Goal: Task Accomplishment & Management: Manage account settings

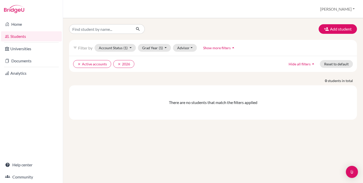
click at [338, 65] on button "Reset to default" at bounding box center [336, 64] width 33 height 8
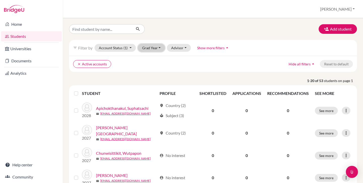
click at [153, 49] on button "Grad Year" at bounding box center [151, 48] width 27 height 8
click at [166, 33] on div "Add student" at bounding box center [212, 29] width 295 height 10
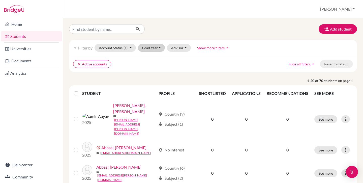
click at [152, 51] on div "filter_list Filter by Account Status (1) Active accounts done Archived accounts…" at bounding box center [213, 48] width 288 height 16
click at [152, 48] on button "Grad Year" at bounding box center [151, 48] width 27 height 8
click at [153, 58] on span "2026" at bounding box center [148, 58] width 9 height 6
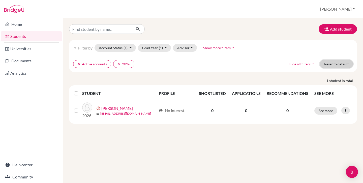
click at [334, 65] on button "Reset to default" at bounding box center [336, 64] width 33 height 8
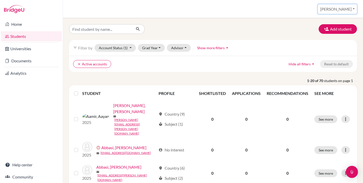
click at [344, 12] on button "[PERSON_NAME]" at bounding box center [337, 9] width 39 height 10
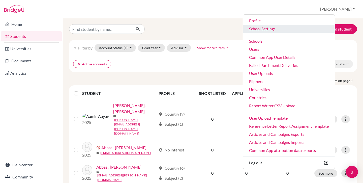
click at [291, 29] on link "School Settings" at bounding box center [289, 29] width 92 height 8
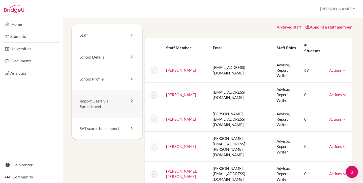
click at [102, 99] on link "Import Users via Spreadsheet" at bounding box center [107, 104] width 71 height 28
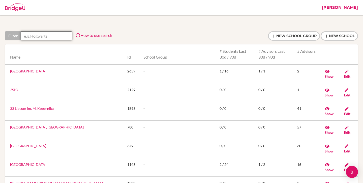
click at [48, 34] on input "text" at bounding box center [46, 35] width 51 height 9
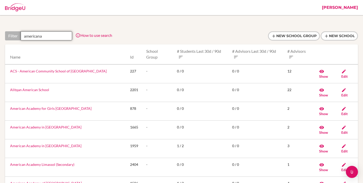
type input "americana"
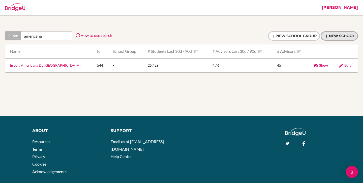
click at [332, 37] on link "New School" at bounding box center [339, 35] width 37 height 9
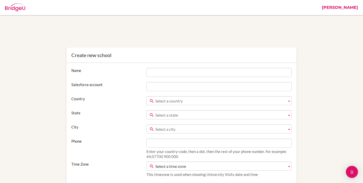
click at [156, 60] on div "Create new school" at bounding box center [181, 54] width 230 height 15
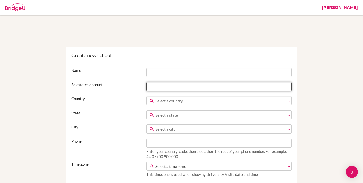
click at [179, 87] on input "Salesforce account" at bounding box center [218, 86] width 145 height 9
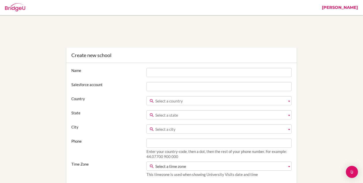
click at [94, 84] on label "Salesforce account" at bounding box center [106, 84] width 75 height 5
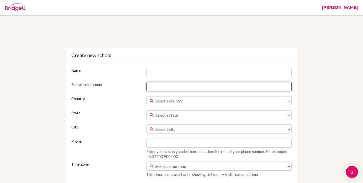
click at [146, 84] on input "Salesforce account" at bounding box center [218, 86] width 145 height 9
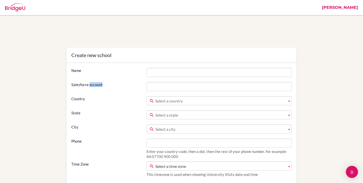
click at [94, 84] on label "Salesforce account" at bounding box center [106, 84] width 75 height 5
click at [146, 84] on input "Salesforce account" at bounding box center [218, 86] width 145 height 9
click at [94, 84] on label "Salesforce account" at bounding box center [106, 84] width 75 height 5
click at [146, 84] on input "Salesforce account" at bounding box center [218, 86] width 145 height 9
click at [100, 85] on label "Salesforce account" at bounding box center [106, 84] width 75 height 5
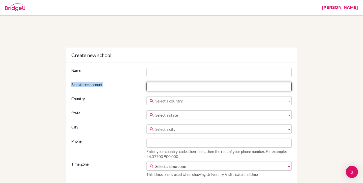
click at [146, 85] on input "Salesforce account" at bounding box center [218, 86] width 145 height 9
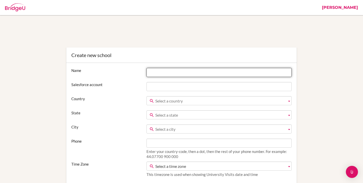
click at [164, 71] on input "Name" at bounding box center [218, 72] width 145 height 9
paste input "Americana Chinese International School (ACIS)"
type input "Americana Chinese International School (ACIS)"
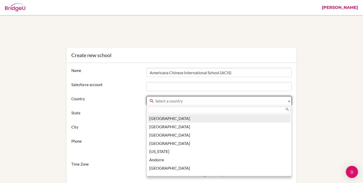
click at [166, 103] on span "Select a country" at bounding box center [220, 100] width 130 height 9
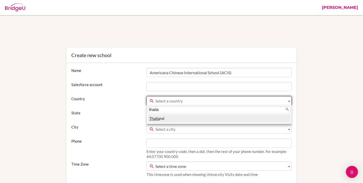
type input "thaila"
click at [172, 117] on li "Thaila nd" at bounding box center [219, 118] width 143 height 8
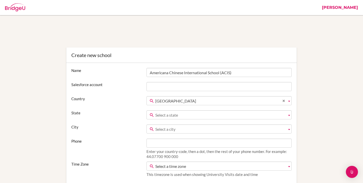
click at [162, 114] on span "Select a state" at bounding box center [220, 114] width 130 height 9
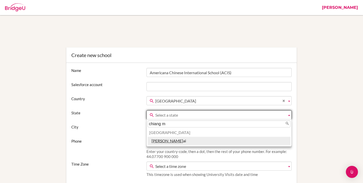
type input "chiang m"
click at [167, 141] on em "Chiang M" at bounding box center [167, 140] width 32 height 5
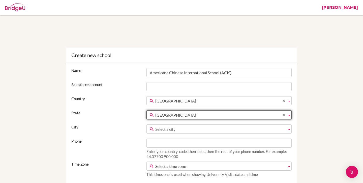
click at [163, 129] on span "Select a city" at bounding box center [220, 129] width 130 height 9
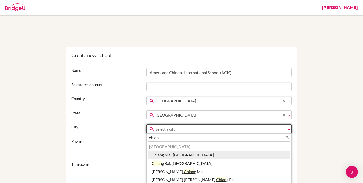
type input "chian"
click at [172, 154] on li "Chian g Mai, Chiang Mai" at bounding box center [219, 155] width 143 height 8
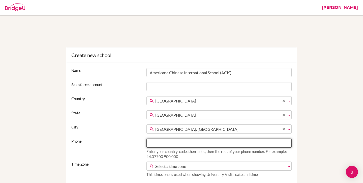
click at [157, 142] on input "Phone" at bounding box center [218, 142] width 145 height 9
paste input "+66 966856121"
click at [158, 144] on input "+66 966856121" at bounding box center [218, 142] width 145 height 9
type input "66.966856121"
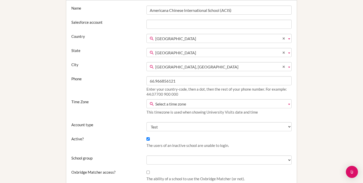
scroll to position [77, 0]
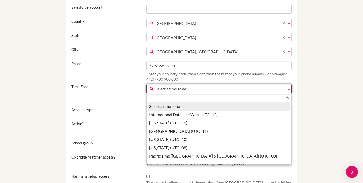
click at [159, 90] on span "Select a time zone" at bounding box center [220, 88] width 130 height 9
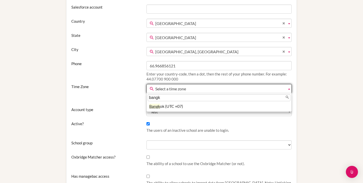
type input "bangk"
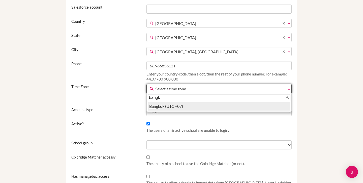
click at [159, 108] on em "Bangk" at bounding box center [154, 106] width 11 height 5
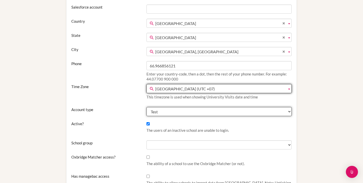
click at [159, 111] on select "Test Paying customer Trial" at bounding box center [218, 111] width 145 height 9
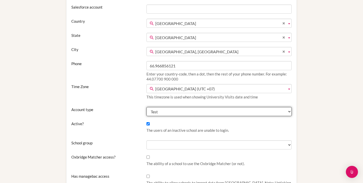
select select "paying_customer"
click at [146, 107] on select "Test Paying customer Trial" at bounding box center [218, 111] width 145 height 9
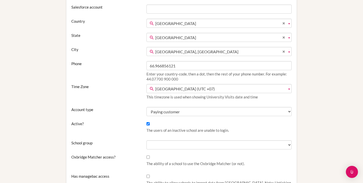
click at [288, 130] on p "The users of an inactive school are unable to login." at bounding box center [218, 130] width 145 height 5
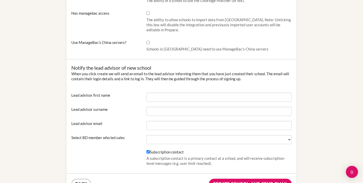
scroll to position [247, 0]
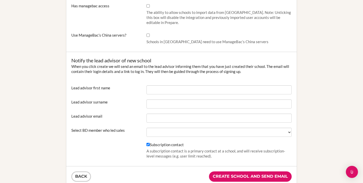
click at [178, 84] on div "Notify the lead advisor of new school When you click create we will send an ema…" at bounding box center [181, 109] width 230 height 114
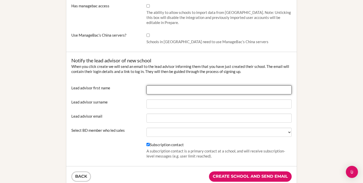
click at [174, 90] on input "Lead advisor first name" at bounding box center [218, 89] width 145 height 9
type input "Anna"
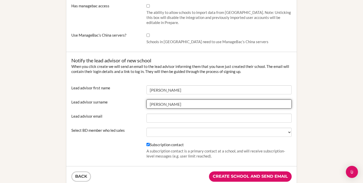
type input "Chen"
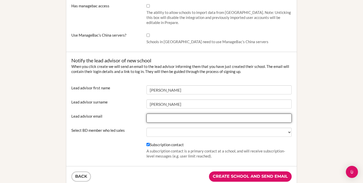
click at [166, 119] on input "Lead advisor email" at bounding box center [218, 117] width 145 height 9
paste input "anna.chen@acis.ac.th"
type input "anna.chen@acis.ac.th"
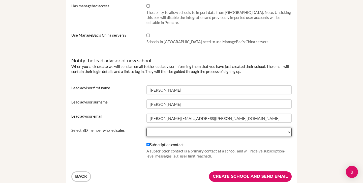
click at [163, 129] on select "Ahmed, Umama BridgeU, Jen Auty Chong, Josh Darcy, Adam David, Charles Fenning, …" at bounding box center [218, 132] width 145 height 9
select select "296664"
click at [146, 128] on select "Ahmed, Umama BridgeU, Jen Auty Chong, Josh Darcy, Adam David, Charles Fenning, …" at bounding box center [218, 132] width 145 height 9
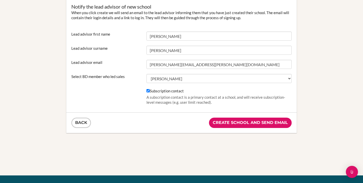
scroll to position [305, 0]
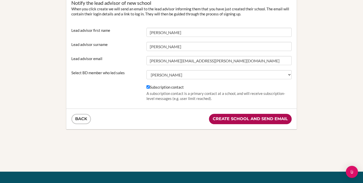
click at [236, 118] on input "Create school and send email" at bounding box center [250, 119] width 83 height 10
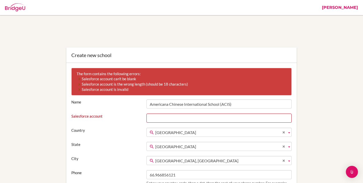
click at [118, 91] on li "Salesforce account is invalid" at bounding box center [176, 89] width 198 height 5
click at [79, 90] on icon at bounding box center [79, 89] width 5 height 5
click at [79, 84] on icon at bounding box center [79, 84] width 5 height 5
click at [78, 77] on icon at bounding box center [79, 78] width 5 height 5
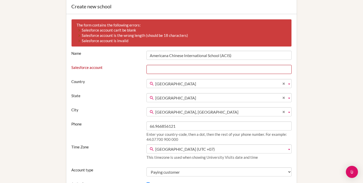
scroll to position [47, 0]
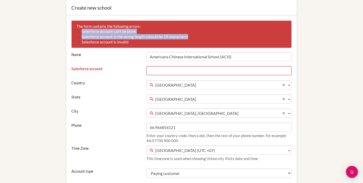
drag, startPoint x: 78, startPoint y: 30, endPoint x: 79, endPoint y: 43, distance: 12.4
click at [79, 43] on ul "Salesforce account can't be blank Salesforce account is the wrong length (shoul…" at bounding box center [176, 37] width 198 height 16
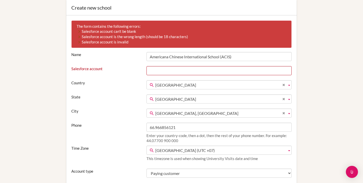
click at [103, 42] on li "Salesforce account is invalid" at bounding box center [176, 41] width 198 height 5
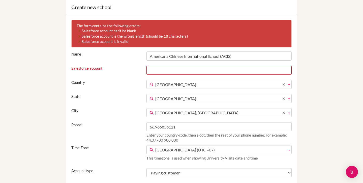
scroll to position [45, 0]
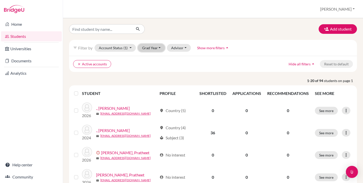
click at [142, 48] on button "Grad Year" at bounding box center [151, 48] width 27 height 8
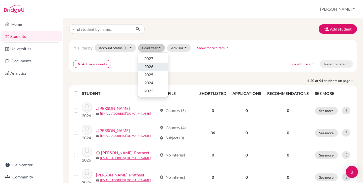
click at [147, 66] on span "2026" at bounding box center [148, 67] width 9 height 6
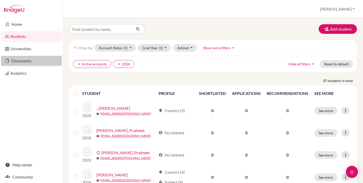
click at [25, 60] on link "Documents" at bounding box center [31, 61] width 61 height 10
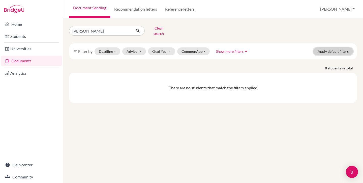
click at [334, 50] on button "Apply default filters" at bounding box center [333, 51] width 40 height 8
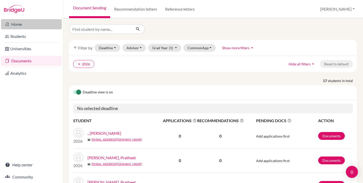
click at [24, 22] on link "Home" at bounding box center [31, 24] width 61 height 10
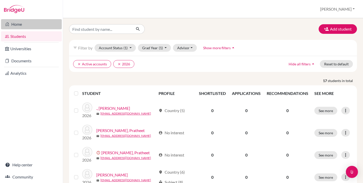
click at [17, 27] on link "Home" at bounding box center [31, 24] width 61 height 10
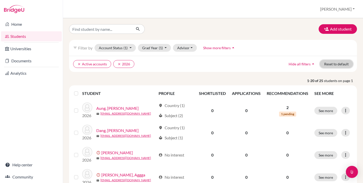
click at [336, 64] on button "Reset to default" at bounding box center [336, 64] width 33 height 8
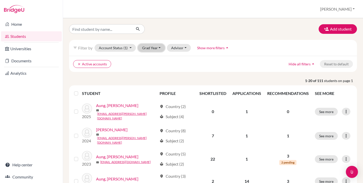
click at [148, 47] on button "Grad Year" at bounding box center [151, 48] width 27 height 8
click at [151, 58] on span "2026" at bounding box center [148, 58] width 9 height 6
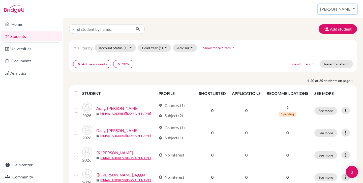
click at [344, 11] on button "[PERSON_NAME]" at bounding box center [337, 9] width 39 height 10
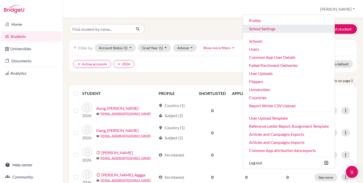
click at [294, 30] on link "School Settings" at bounding box center [289, 29] width 92 height 8
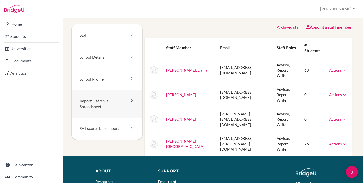
click at [109, 108] on link "Import Users via Spreadsheet" at bounding box center [107, 104] width 71 height 28
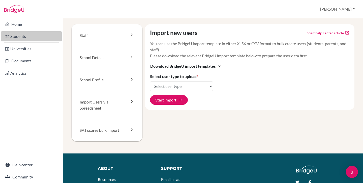
click at [20, 37] on link "Students" at bounding box center [31, 36] width 61 height 10
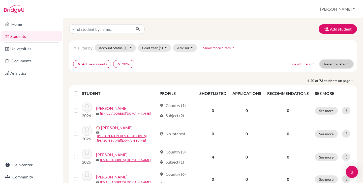
click at [342, 66] on button "Reset to default" at bounding box center [336, 64] width 33 height 8
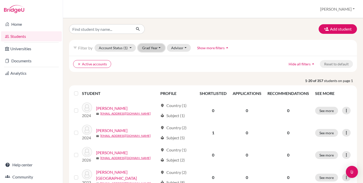
click at [145, 50] on button "Grad Year" at bounding box center [151, 48] width 27 height 8
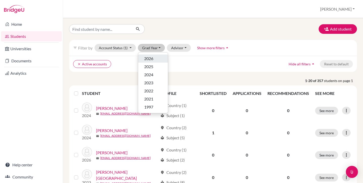
click at [147, 59] on span "2026" at bounding box center [148, 58] width 9 height 6
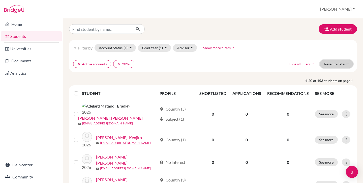
click at [325, 66] on button "Reset to default" at bounding box center [336, 64] width 33 height 8
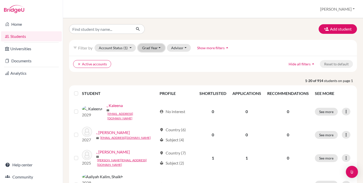
click at [148, 50] on button "Grad Year" at bounding box center [151, 48] width 27 height 8
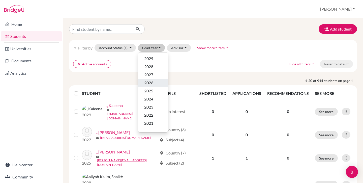
click at [149, 82] on span "2026" at bounding box center [148, 83] width 9 height 6
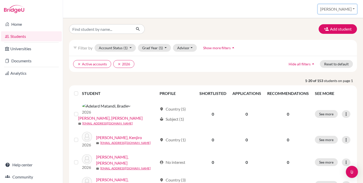
click at [349, 8] on button "[PERSON_NAME]" at bounding box center [337, 9] width 39 height 10
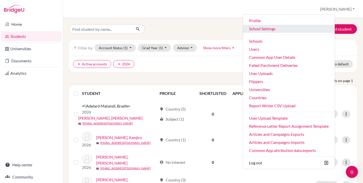
click at [286, 28] on link "School Settings" at bounding box center [289, 29] width 92 height 8
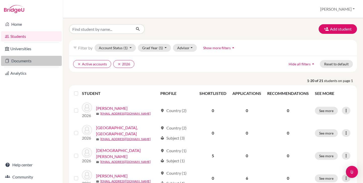
click at [20, 57] on link "Documents" at bounding box center [31, 61] width 61 height 10
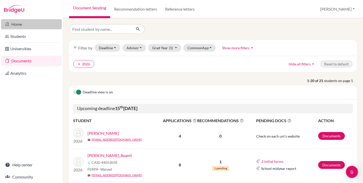
click at [18, 24] on link "Home" at bounding box center [31, 24] width 61 height 10
click at [132, 11] on link "Recommendation letters" at bounding box center [135, 9] width 51 height 18
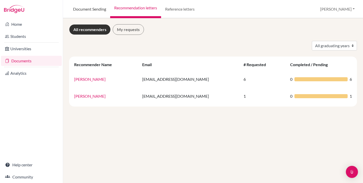
click at [96, 9] on link "Document Sending" at bounding box center [89, 9] width 41 height 18
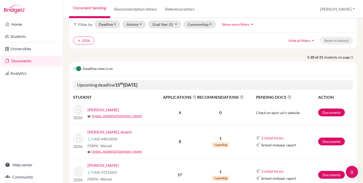
scroll to position [32, 0]
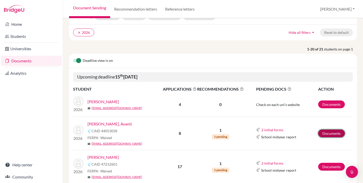
click at [332, 134] on link "Documents" at bounding box center [331, 133] width 27 height 8
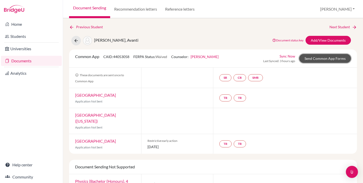
click at [310, 61] on link "Send Common App Forms" at bounding box center [325, 58] width 52 height 9
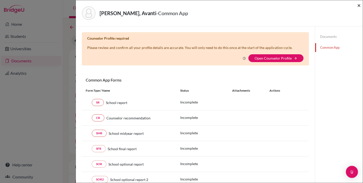
click at [358, 7] on span "×" at bounding box center [359, 5] width 4 height 7
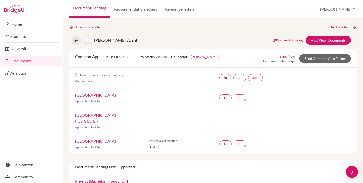
click at [321, 35] on div "Previous Student Next Student [PERSON_NAME], Avanti Document status key TR Requ…" at bounding box center [213, 160] width 288 height 273
click at [319, 38] on link "Add/View Documents" at bounding box center [327, 40] width 45 height 9
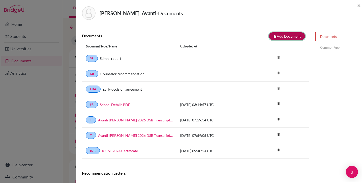
click at [288, 37] on button "note_add Add Document" at bounding box center [287, 36] width 36 height 8
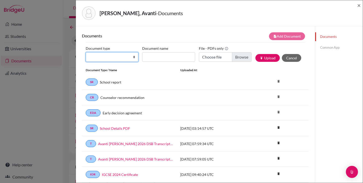
click at [130, 60] on select "Change explanation for Common App reports Counselor recommendation Internationa…" at bounding box center [112, 57] width 53 height 10
click at [357, 3] on span "×" at bounding box center [359, 5] width 4 height 7
